Goal: Information Seeking & Learning: Learn about a topic

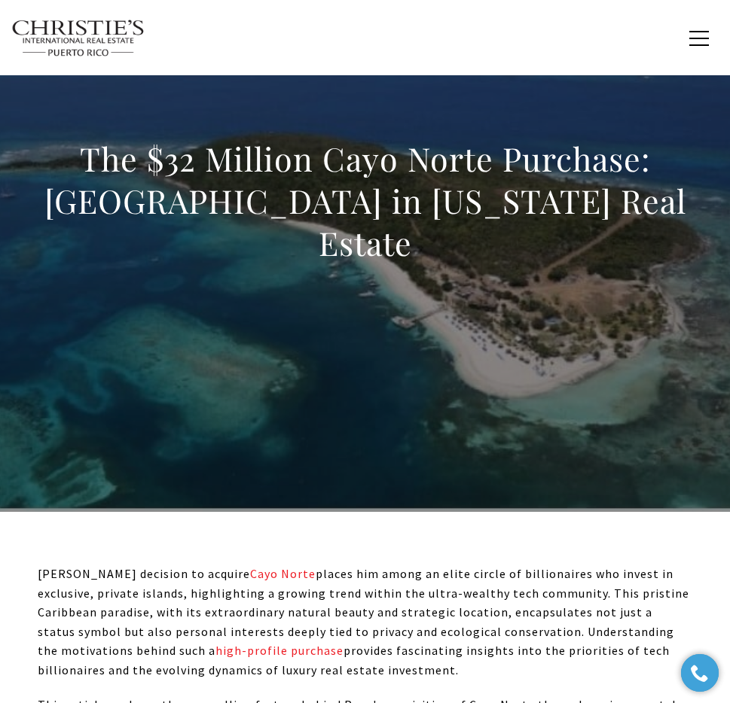
scroll to position [105, 0]
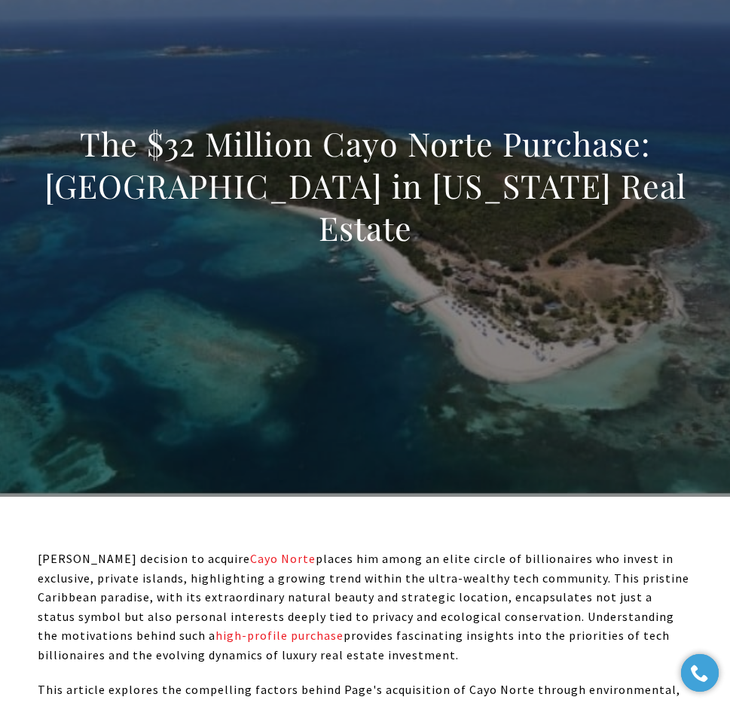
click at [509, 282] on div "The $32 Million Cayo Norte Purchase: [GEOGRAPHIC_DATA] in [US_STATE] Real Estate" at bounding box center [365, 196] width 730 height 452
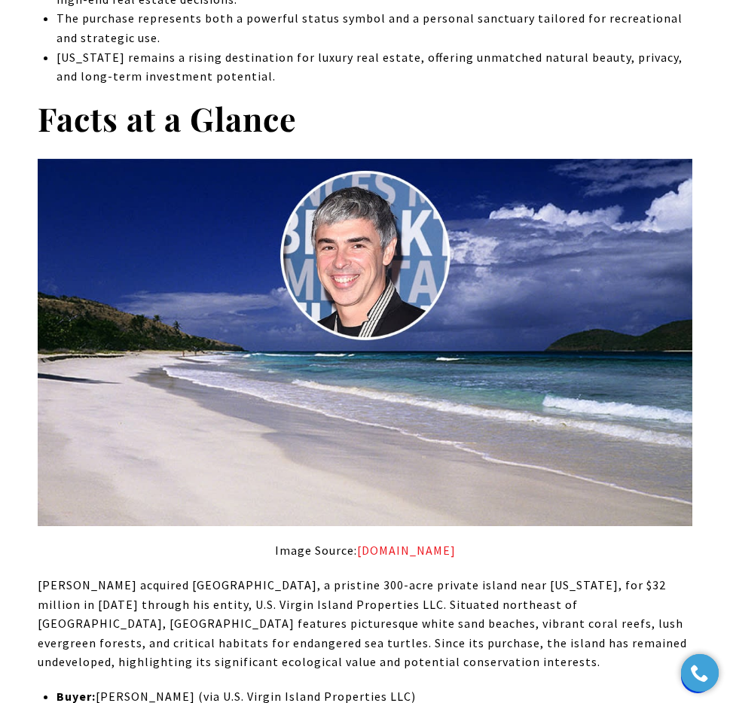
scroll to position [1164, 0]
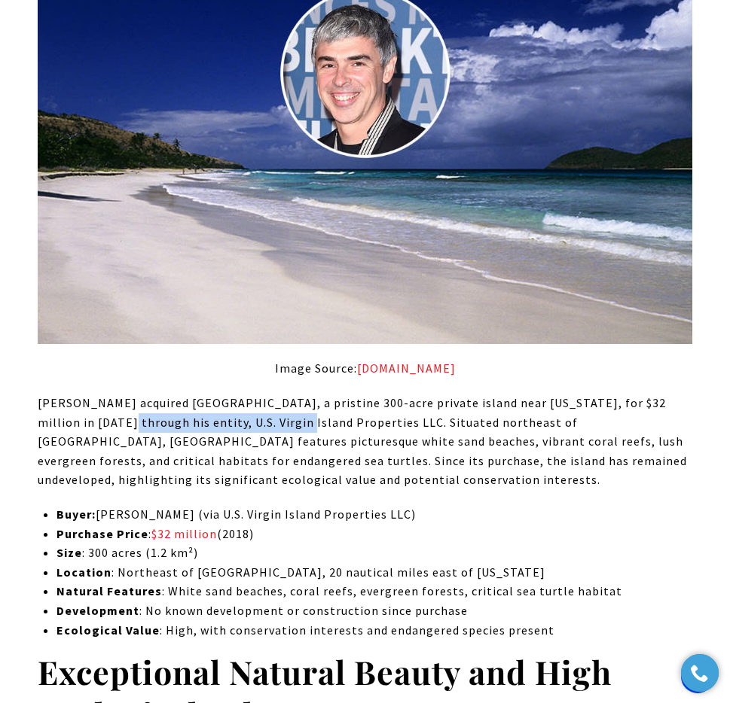
drag, startPoint x: 130, startPoint y: 422, endPoint x: 270, endPoint y: 436, distance: 140.1
click at [270, 432] on p "[PERSON_NAME] acquired [GEOGRAPHIC_DATA], a pristine 300-acre private island ne…" at bounding box center [365, 442] width 654 height 96
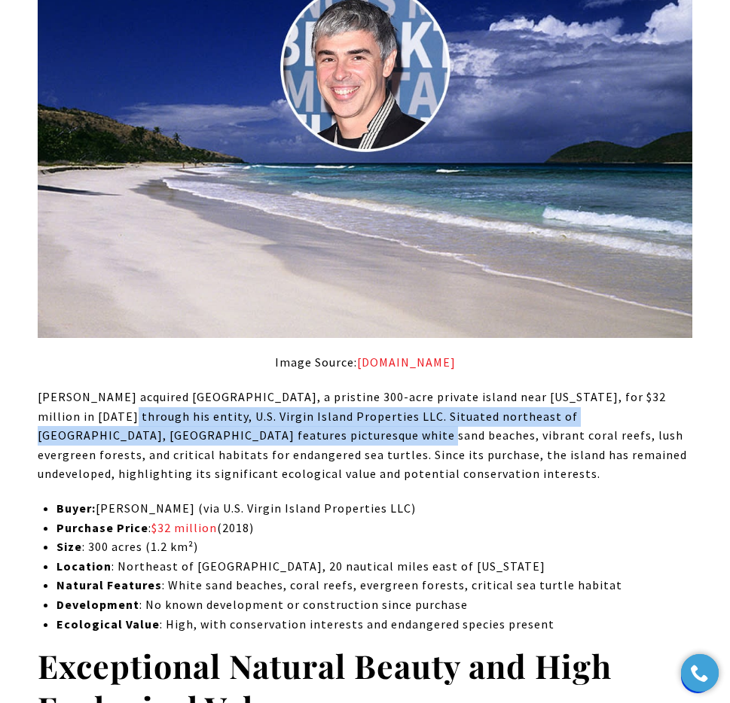
scroll to position [1182, 0]
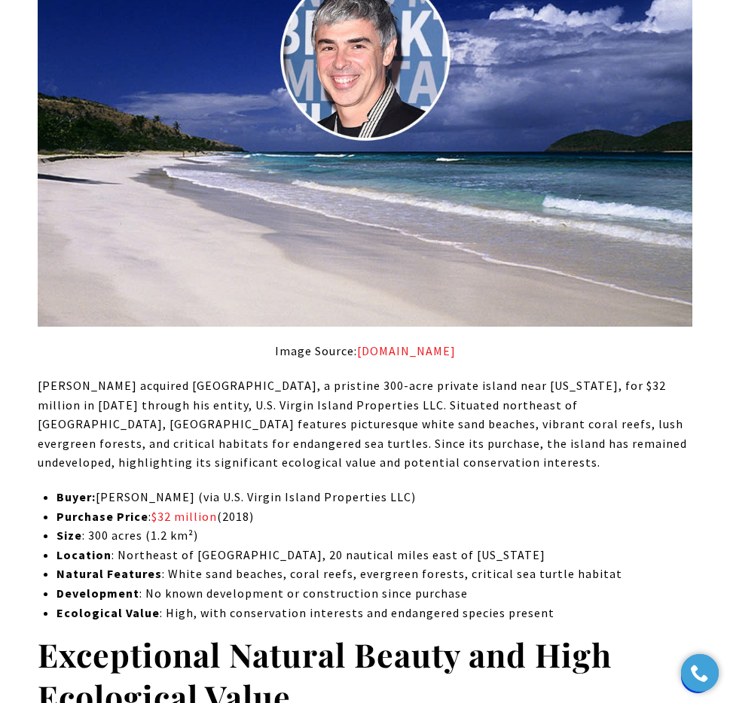
click at [314, 405] on p "[PERSON_NAME] acquired [GEOGRAPHIC_DATA], a pristine 300-acre private island ne…" at bounding box center [365, 425] width 654 height 96
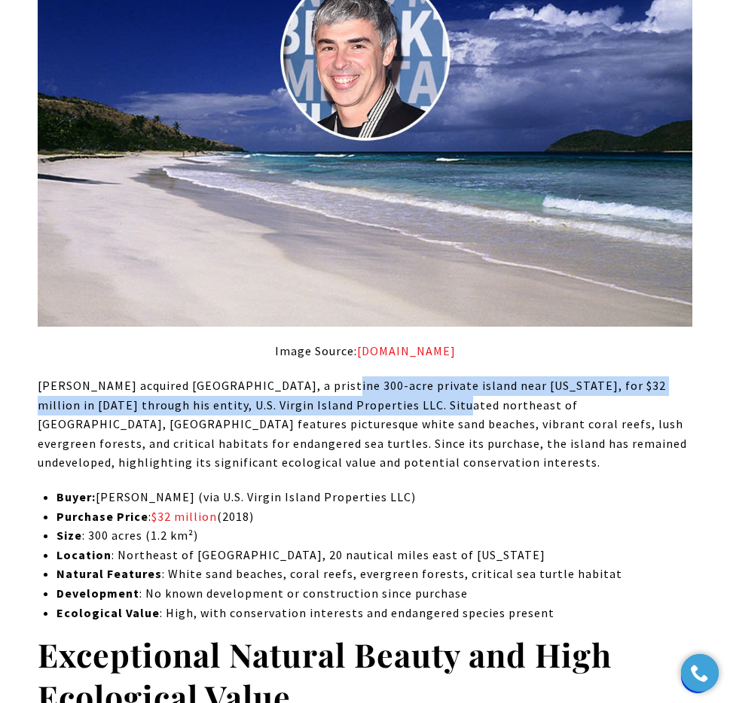
drag, startPoint x: 322, startPoint y: 392, endPoint x: 426, endPoint y: 399, distance: 104.2
click at [426, 399] on p "[PERSON_NAME] acquired [GEOGRAPHIC_DATA], a pristine 300-acre private island ne…" at bounding box center [365, 425] width 654 height 96
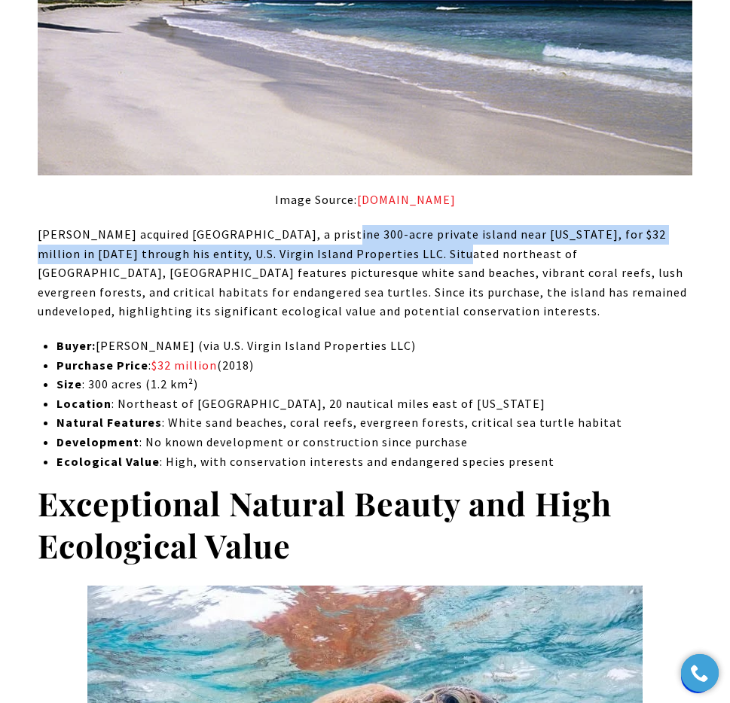
scroll to position [1345, 0]
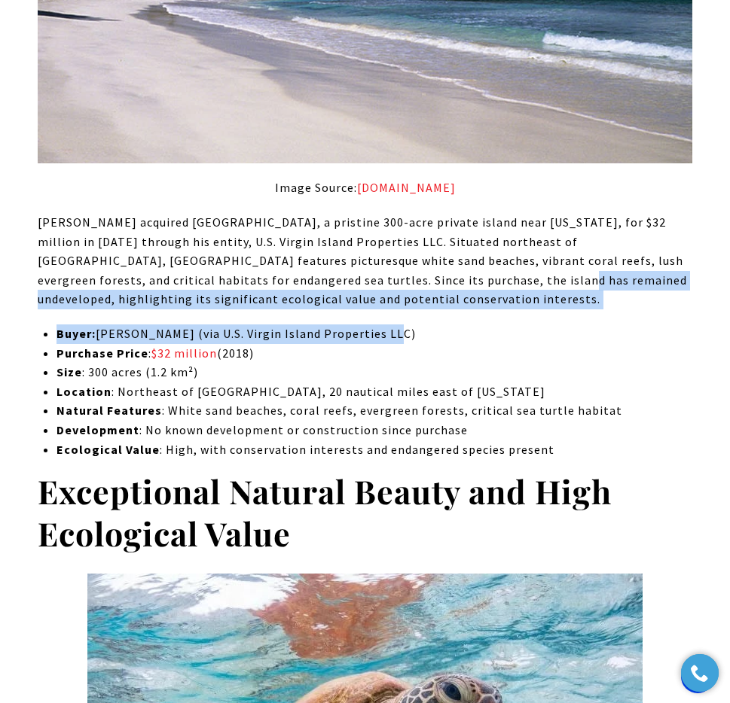
drag, startPoint x: 400, startPoint y: 284, endPoint x: 416, endPoint y: 331, distance: 49.3
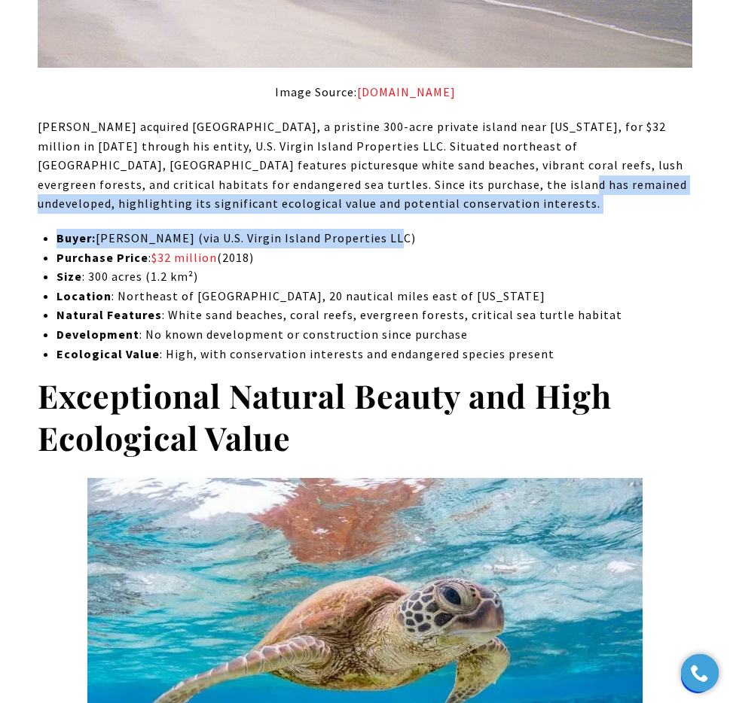
scroll to position [1442, 0]
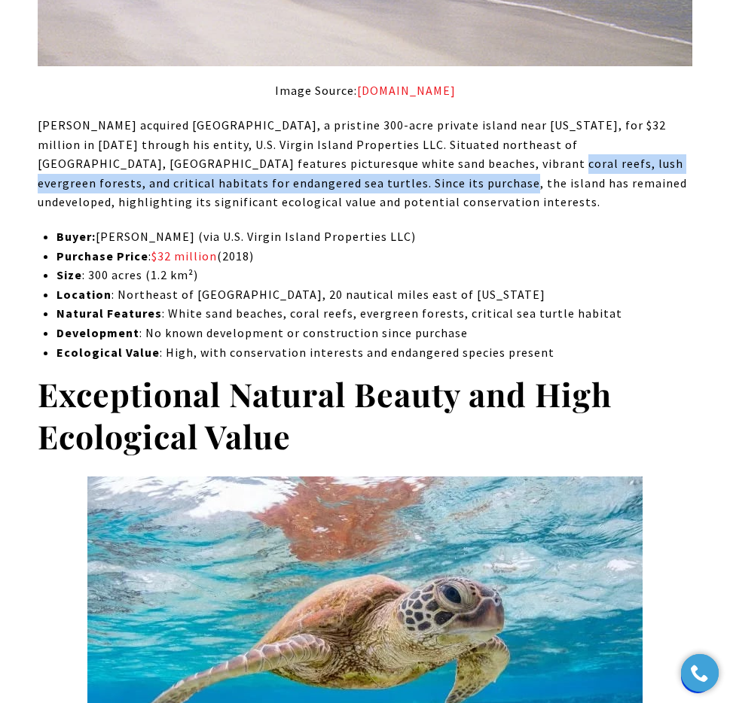
drag, startPoint x: 330, startPoint y: 179, endPoint x: 416, endPoint y: 167, distance: 86.7
click at [387, 168] on p "[PERSON_NAME] acquired [GEOGRAPHIC_DATA], a pristine 300-acre private island ne…" at bounding box center [365, 164] width 654 height 96
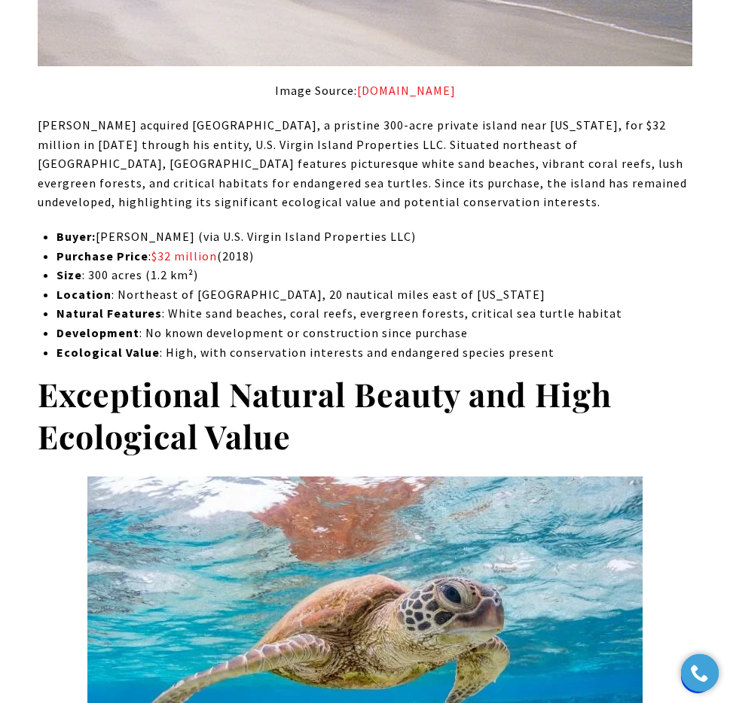
click at [462, 173] on p "[PERSON_NAME] acquired [GEOGRAPHIC_DATA], a pristine 300-acre private island ne…" at bounding box center [365, 164] width 654 height 96
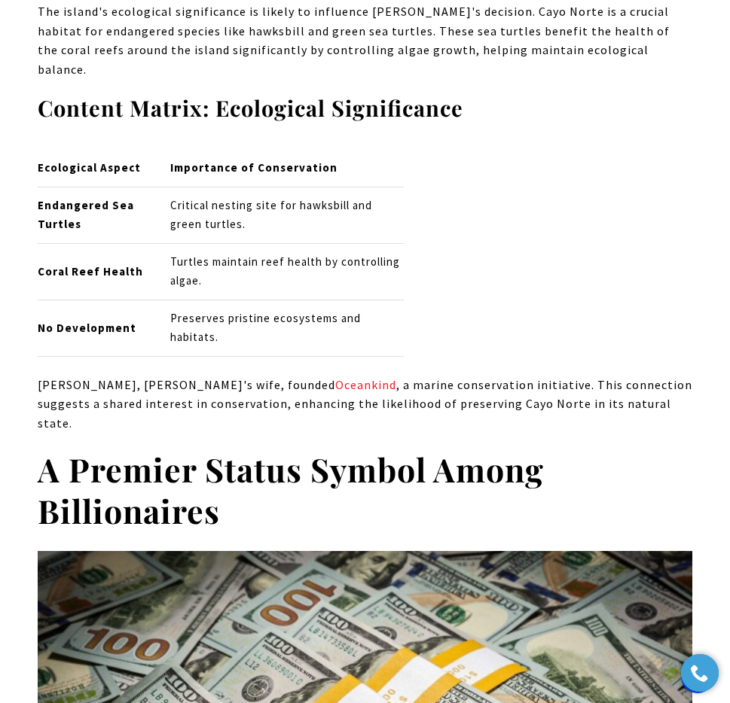
scroll to position [2633, 0]
